Goal: Task Accomplishment & Management: Use online tool/utility

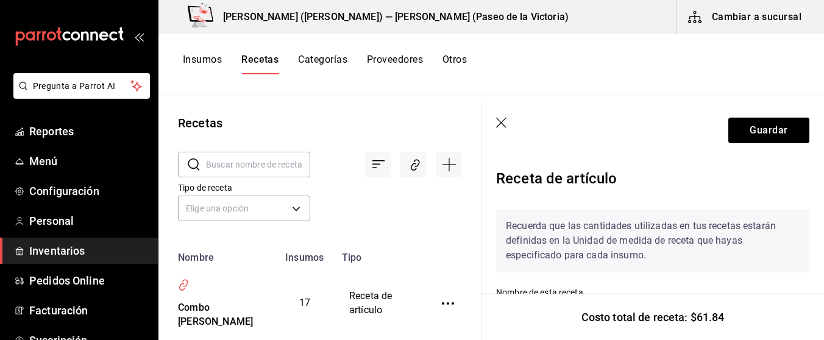
scroll to position [1722, 0]
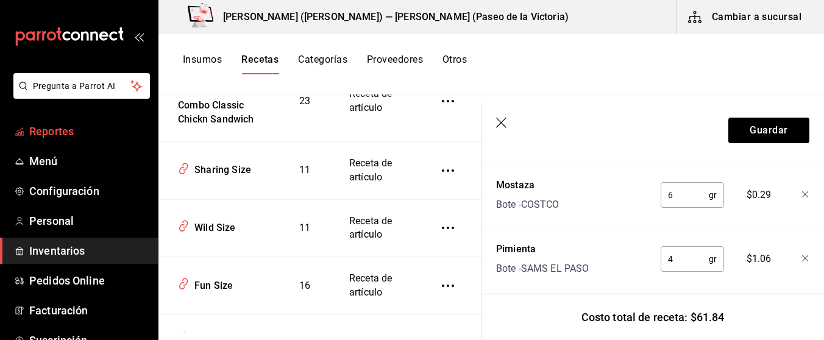
click at [97, 135] on span "Reportes" at bounding box center [88, 131] width 119 height 16
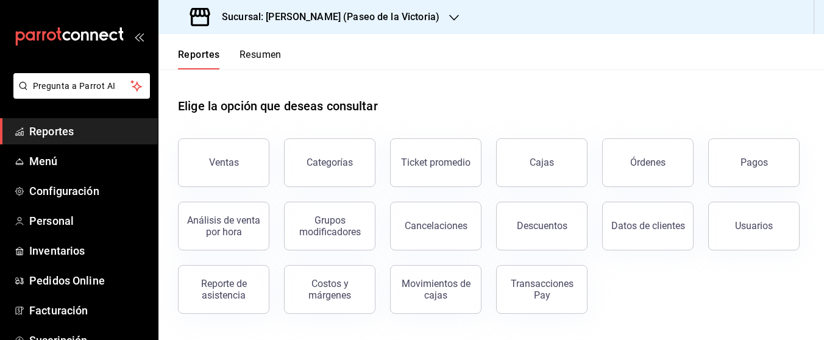
click at [449, 20] on icon "button" at bounding box center [454, 18] width 10 height 10
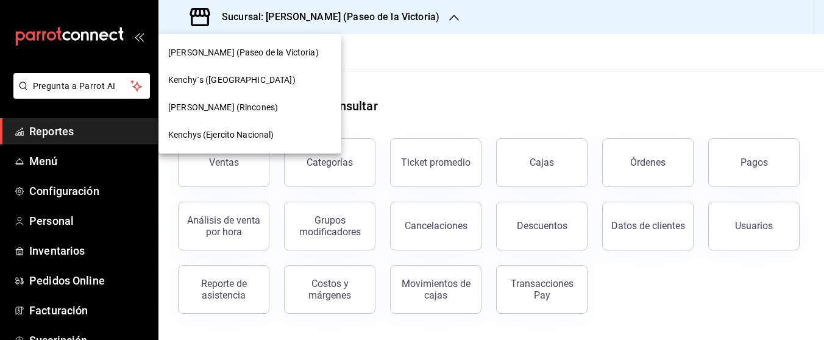
click at [452, 68] on div at bounding box center [412, 170] width 824 height 340
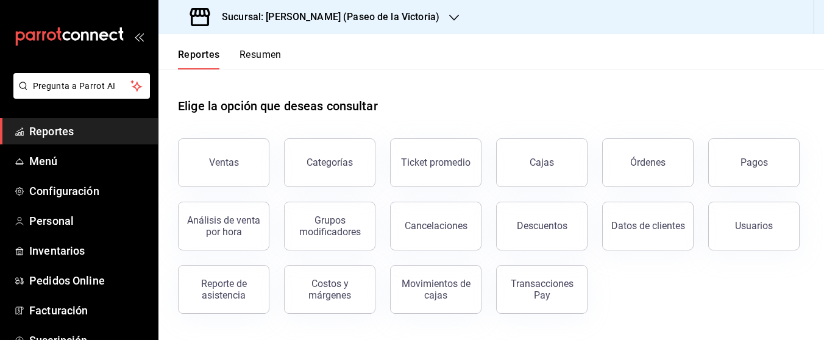
click at [102, 136] on span "Reportes" at bounding box center [88, 131] width 119 height 16
click at [252, 168] on button "Ventas" at bounding box center [223, 162] width 91 height 49
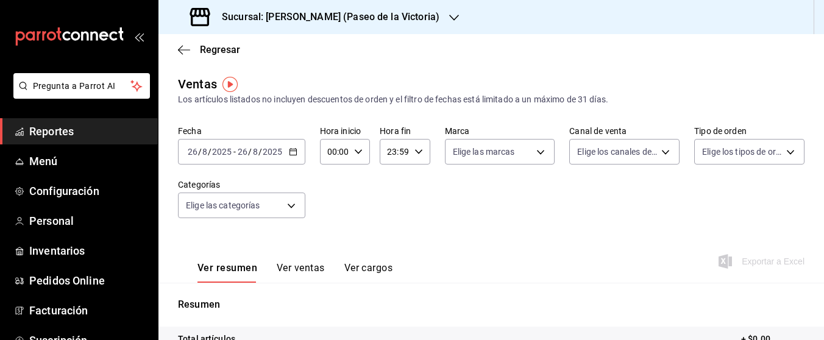
click at [295, 156] on div "[DATE] [DATE] - [DATE] [DATE]" at bounding box center [241, 152] width 127 height 26
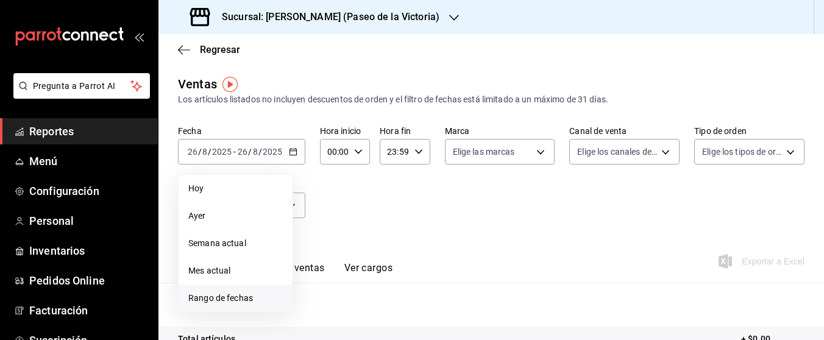
click at [232, 299] on span "Rango de fechas" at bounding box center [235, 298] width 95 height 13
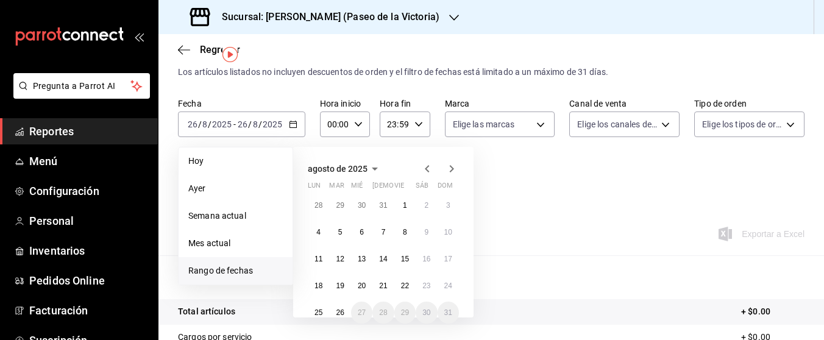
scroll to position [31, 0]
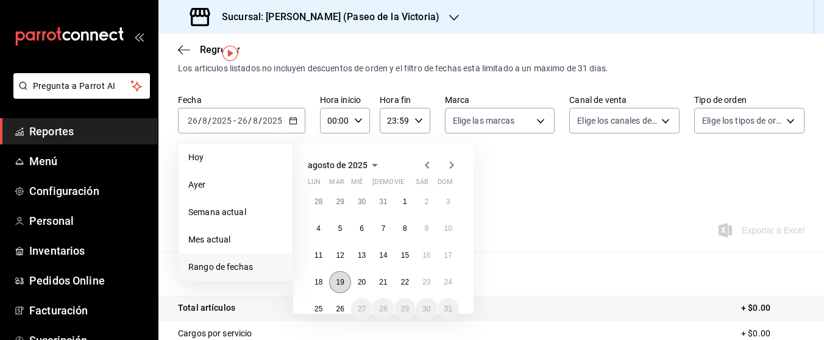
click at [344, 281] on abbr "19" at bounding box center [340, 282] width 8 height 9
click at [426, 285] on abbr "23" at bounding box center [427, 282] width 8 height 9
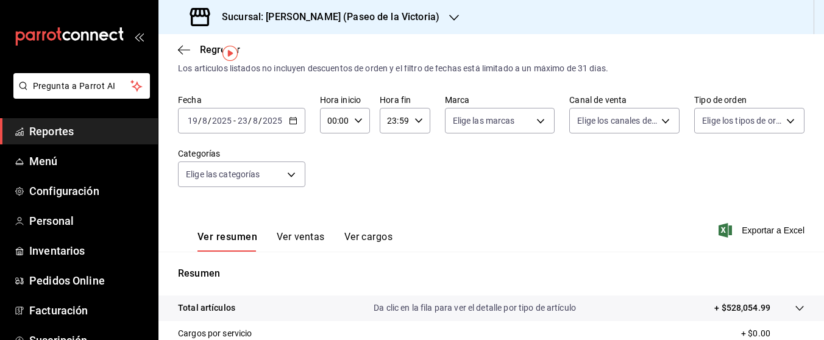
click at [568, 180] on div "Fecha [DATE] [DATE] - [DATE] [DATE] Hora inicio 00:00 Hora inicio Hora fin 23:5…" at bounding box center [491, 148] width 627 height 107
click at [736, 235] on span "Exportar a Excel" at bounding box center [763, 230] width 84 height 15
click at [449, 13] on icon "button" at bounding box center [454, 18] width 10 height 10
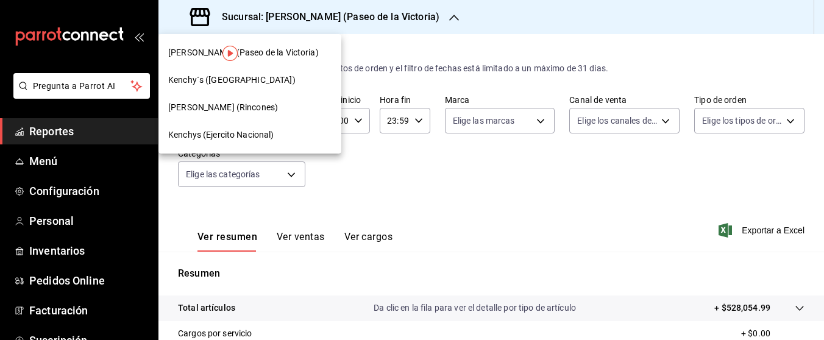
click at [226, 84] on span "Kenchy´s ([GEOGRAPHIC_DATA])" at bounding box center [231, 80] width 127 height 13
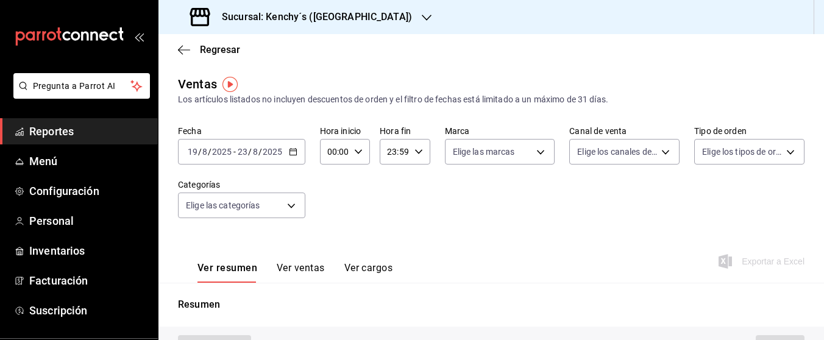
click at [543, 244] on div "Ver resumen Ver ventas Ver cargos Exportar a Excel" at bounding box center [492, 258] width 666 height 50
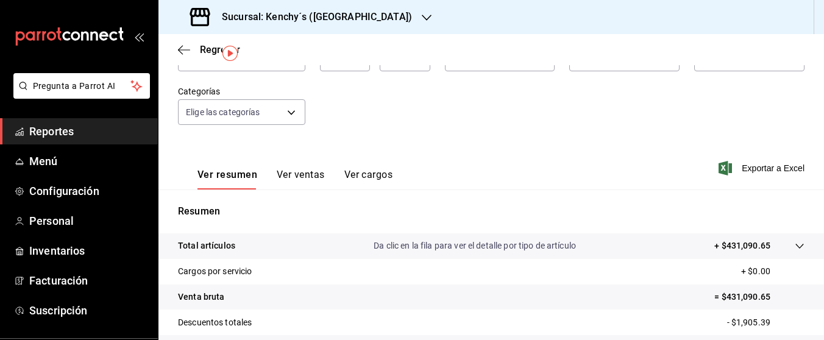
scroll to position [31, 0]
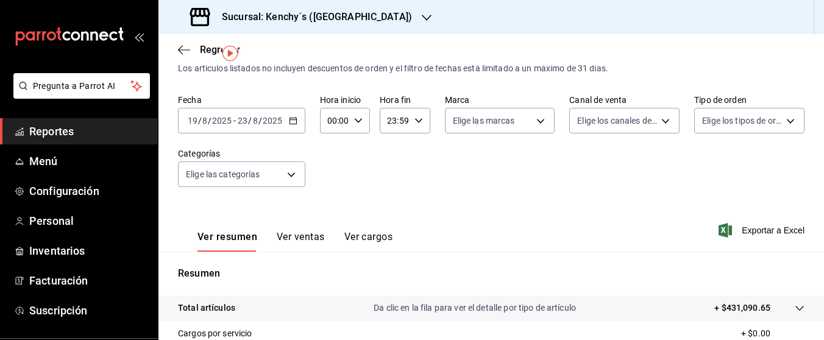
click at [295, 119] on icon "button" at bounding box center [293, 120] width 9 height 9
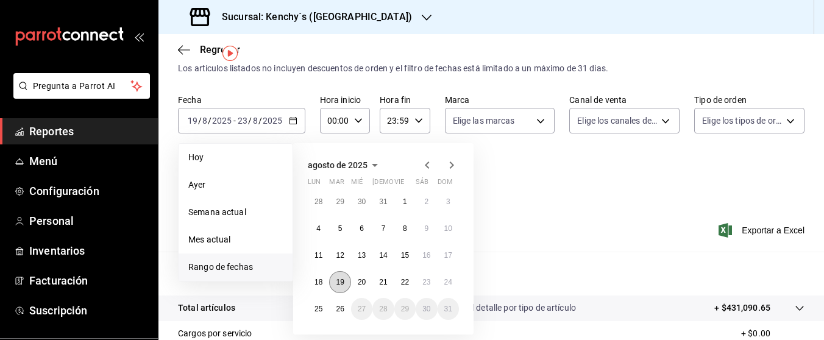
click at [342, 283] on abbr "19" at bounding box center [340, 282] width 8 height 9
click at [424, 282] on abbr "23" at bounding box center [427, 282] width 8 height 9
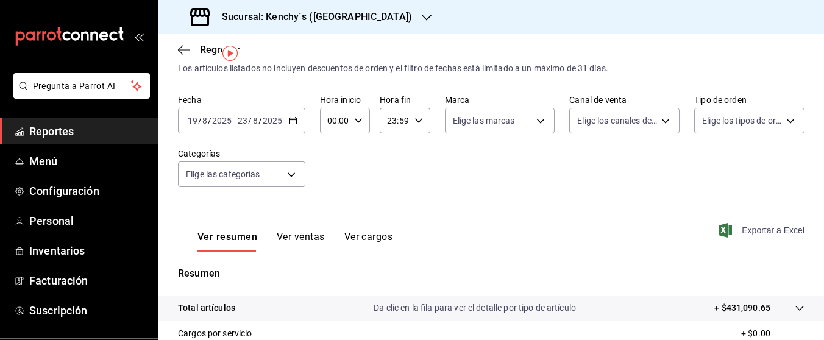
click at [765, 232] on span "Exportar a Excel" at bounding box center [763, 230] width 84 height 15
click at [690, 52] on div "Regresar" at bounding box center [492, 49] width 666 height 31
click at [422, 19] on icon "button" at bounding box center [427, 18] width 10 height 10
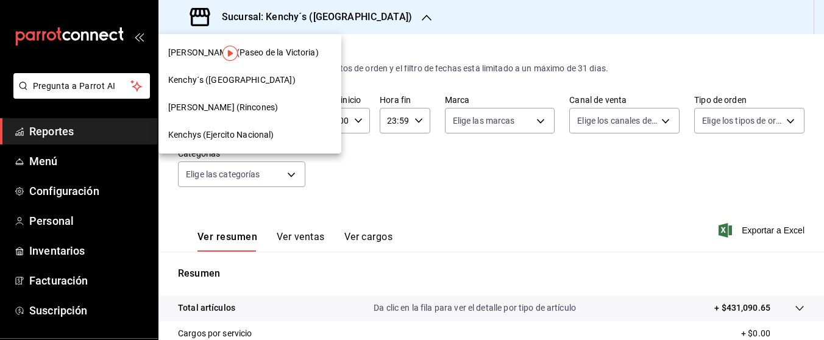
click at [426, 174] on div at bounding box center [412, 170] width 824 height 340
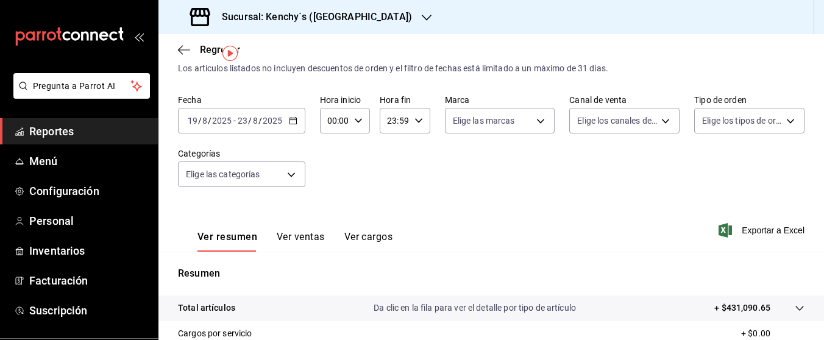
click at [298, 119] on div "[DATE] [DATE] - [DATE] [DATE]" at bounding box center [241, 121] width 127 height 26
click at [422, 20] on icon "button" at bounding box center [427, 18] width 10 height 6
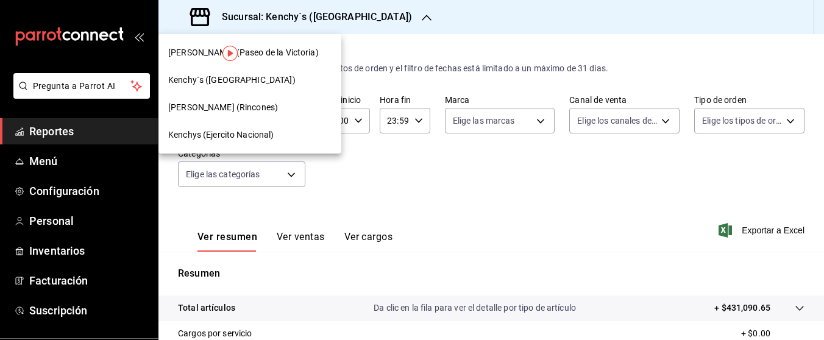
click at [285, 138] on div "Kenchys (Ejercito Nacional)" at bounding box center [249, 135] width 163 height 13
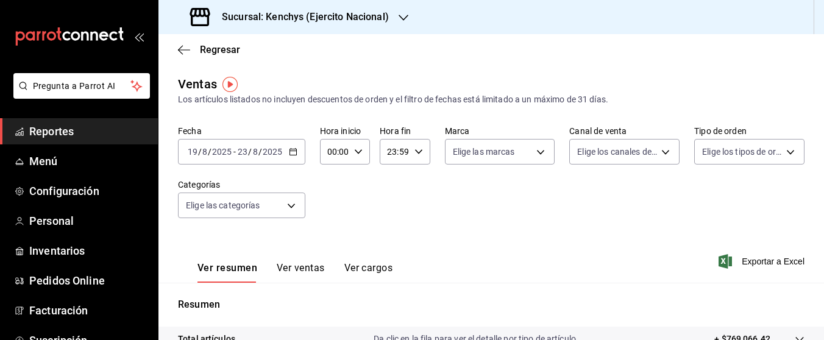
click at [293, 153] on icon "button" at bounding box center [293, 152] width 9 height 9
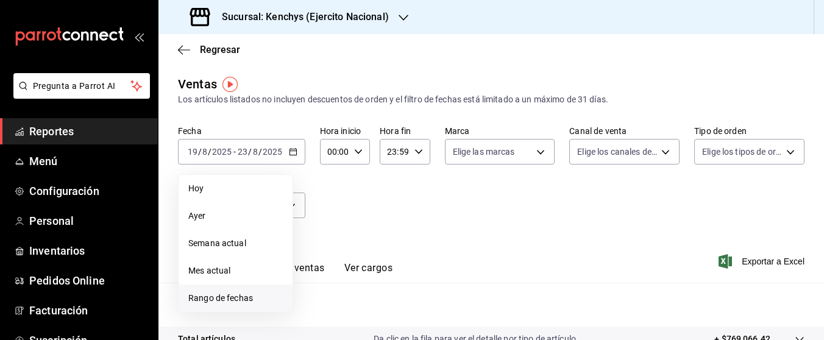
click at [240, 298] on span "Rango de fechas" at bounding box center [235, 298] width 95 height 13
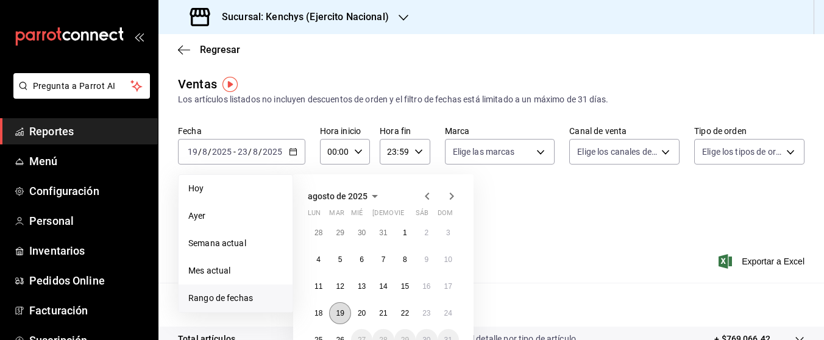
click at [338, 315] on abbr "19" at bounding box center [340, 313] width 8 height 9
click at [428, 318] on abbr "23" at bounding box center [427, 313] width 8 height 9
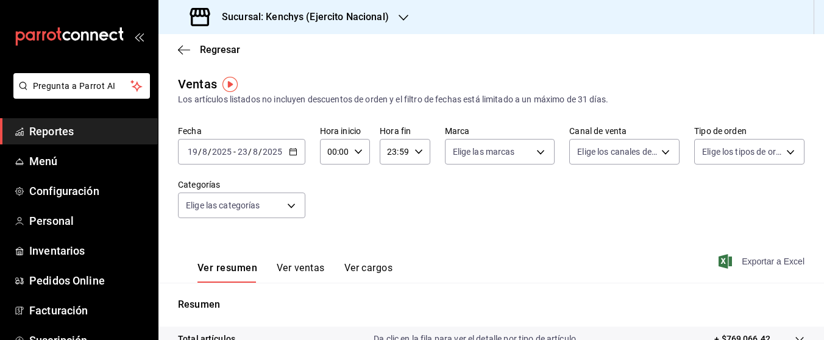
click at [753, 264] on span "Exportar a Excel" at bounding box center [763, 261] width 84 height 15
click at [404, 20] on icon "button" at bounding box center [404, 18] width 10 height 10
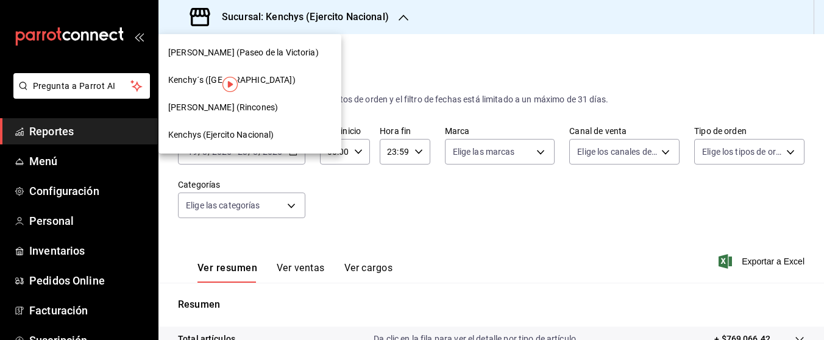
click at [250, 105] on div "[PERSON_NAME] (Rincones)" at bounding box center [249, 107] width 163 height 13
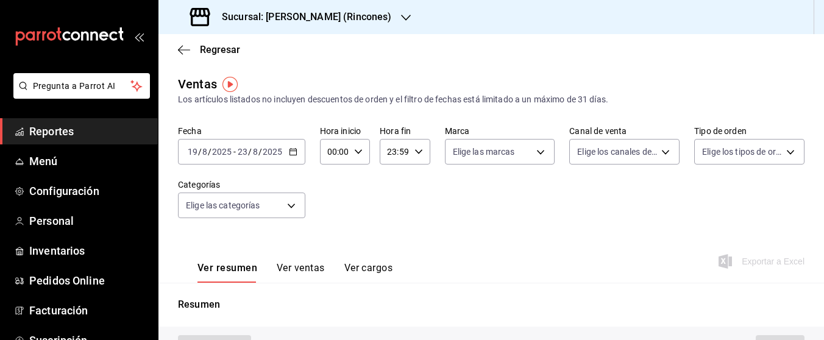
click at [292, 154] on icon "button" at bounding box center [293, 152] width 9 height 9
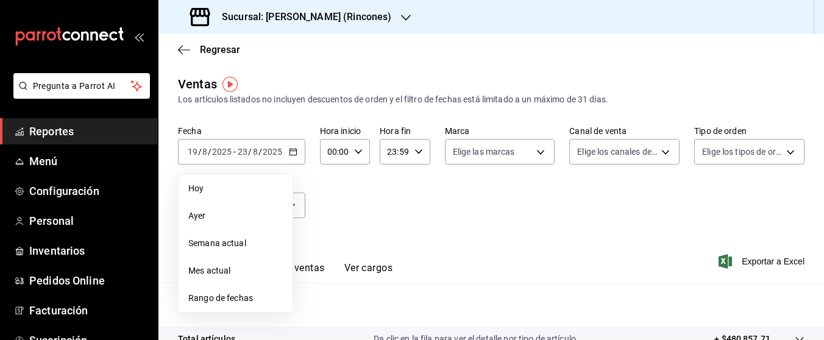
click at [216, 298] on span "Rango de fechas" at bounding box center [235, 298] width 95 height 13
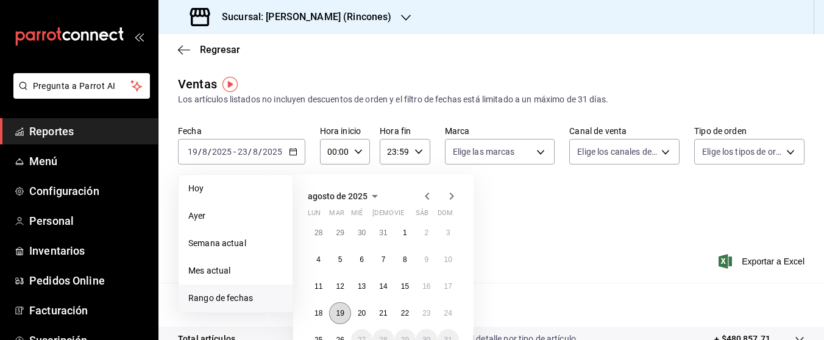
click at [338, 307] on button "19" at bounding box center [339, 313] width 21 height 22
click at [434, 315] on button "23" at bounding box center [426, 313] width 21 height 22
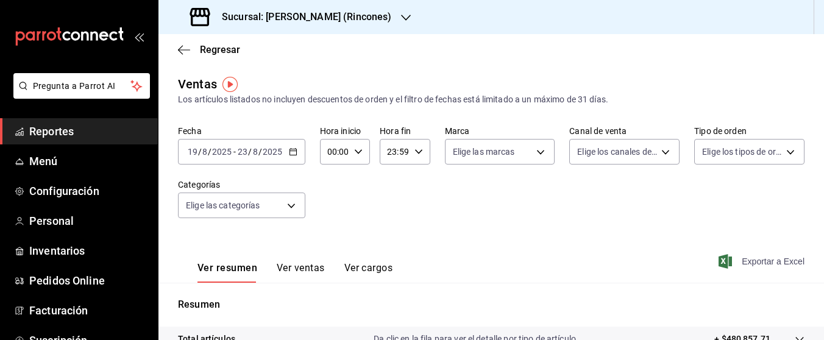
click at [755, 264] on span "Exportar a Excel" at bounding box center [763, 261] width 84 height 15
